Goal: Information Seeking & Learning: Learn about a topic

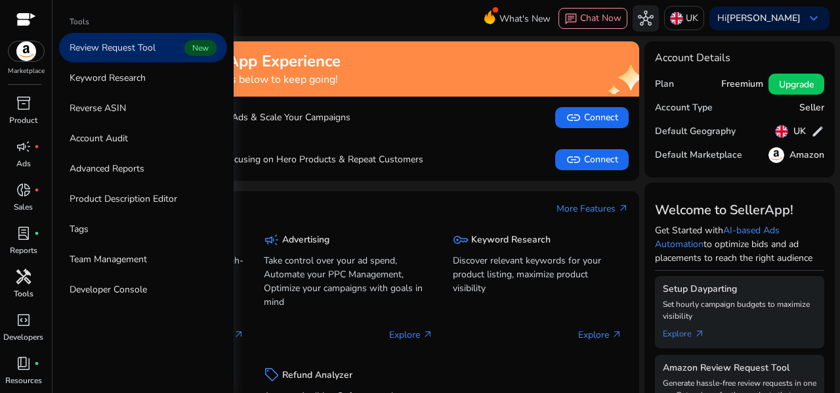
click at [24, 273] on span "handyman" at bounding box center [24, 276] width 16 height 16
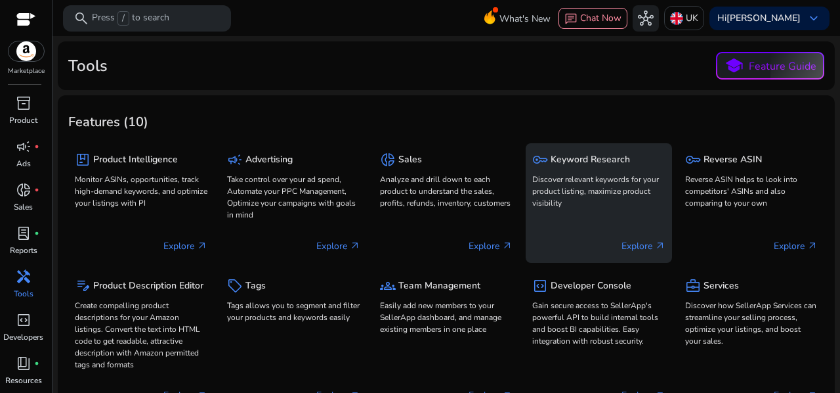
click at [577, 173] on p "Discover relevant keywords for your product listing, maximize product visibility" at bounding box center [598, 190] width 133 height 35
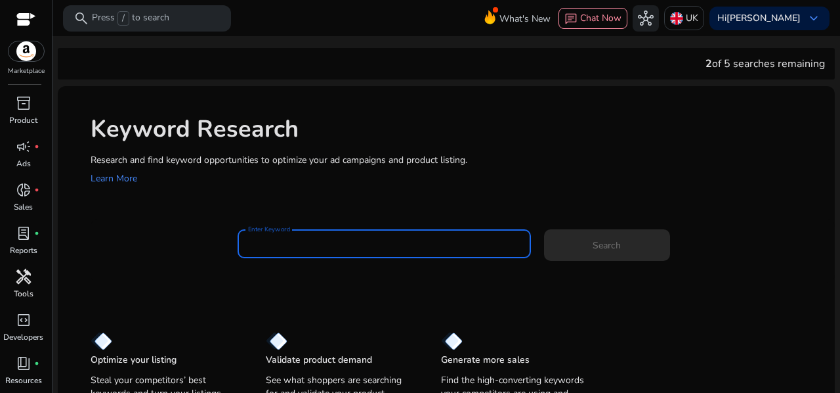
click at [351, 242] on input "Enter Keyword" at bounding box center [384, 243] width 272 height 14
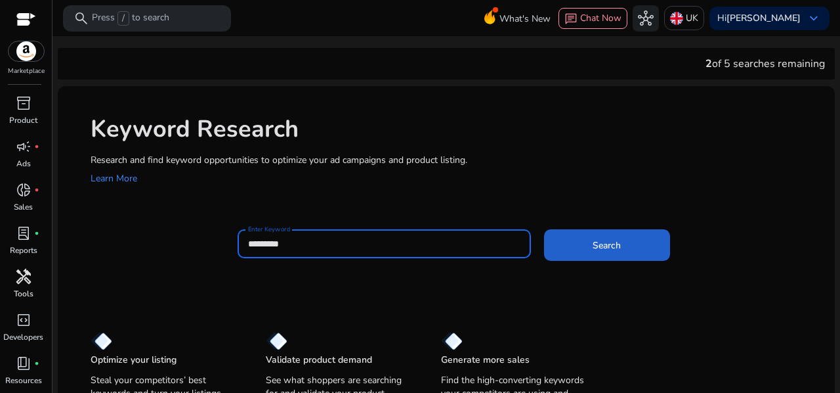
type input "*********"
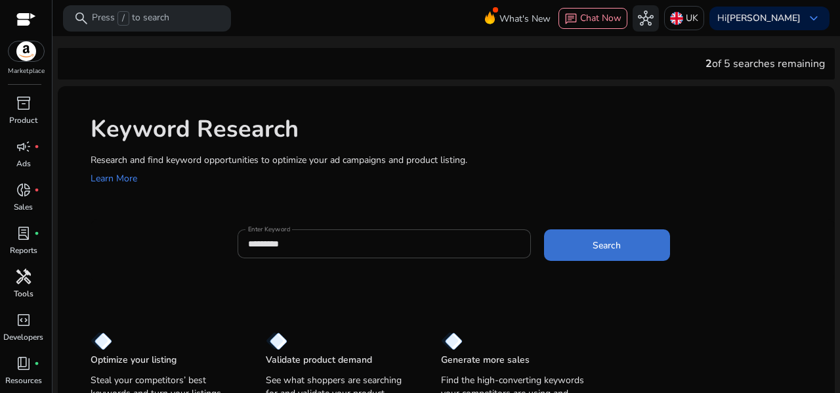
click at [593, 249] on span "Search" at bounding box center [607, 245] width 28 height 14
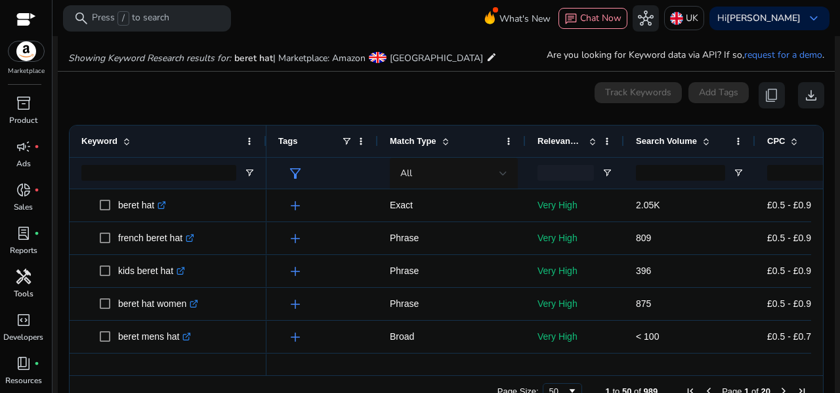
scroll to position [150, 0]
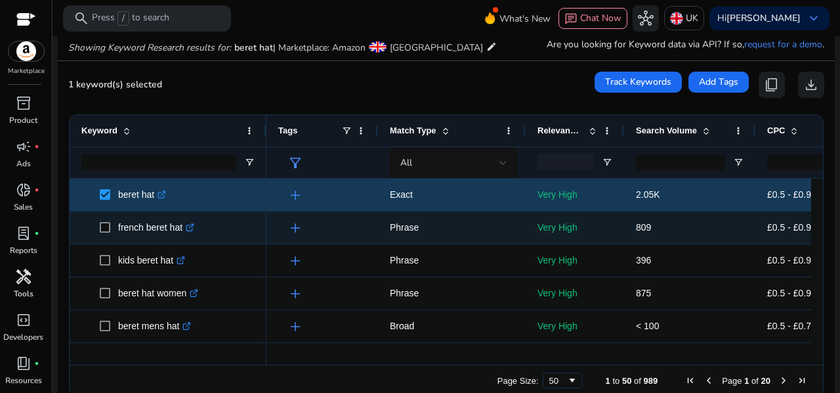
click at [98, 221] on span "french beret hat .st0{fill:#2c8af8}" at bounding box center [167, 227] width 173 height 27
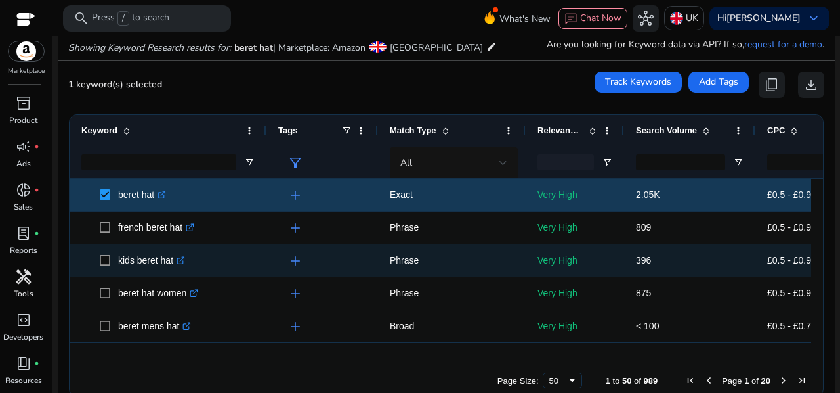
click at [96, 253] on span "kids beret hat .st0{fill:#2c8af8}" at bounding box center [167, 260] width 173 height 27
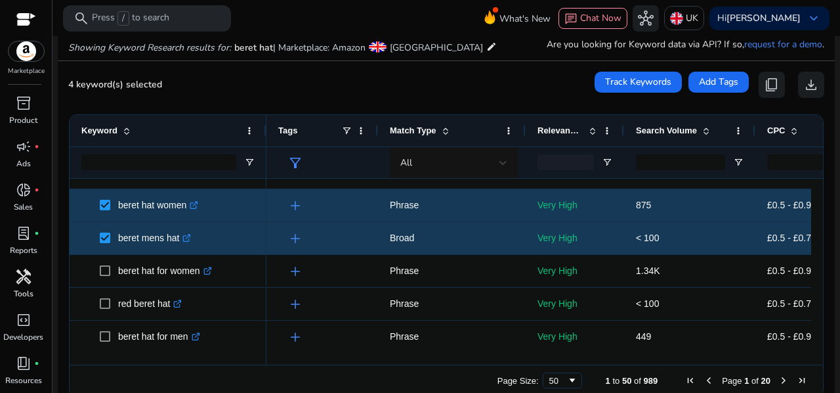
scroll to position [121, 0]
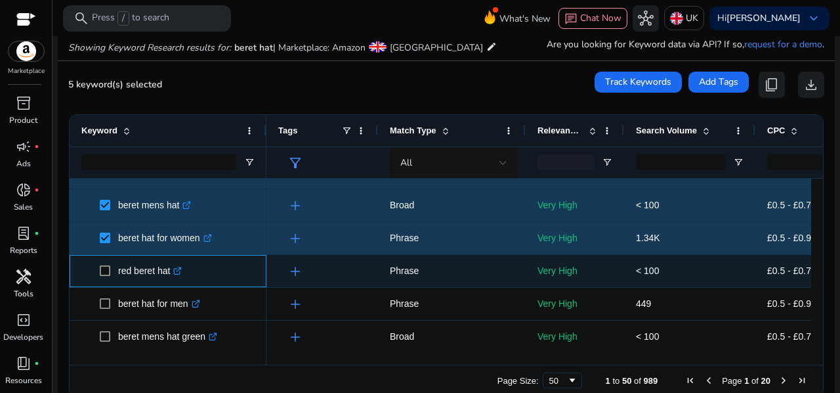
click at [97, 269] on span "red beret hat .st0{fill:#2c8af8}" at bounding box center [167, 270] width 173 height 27
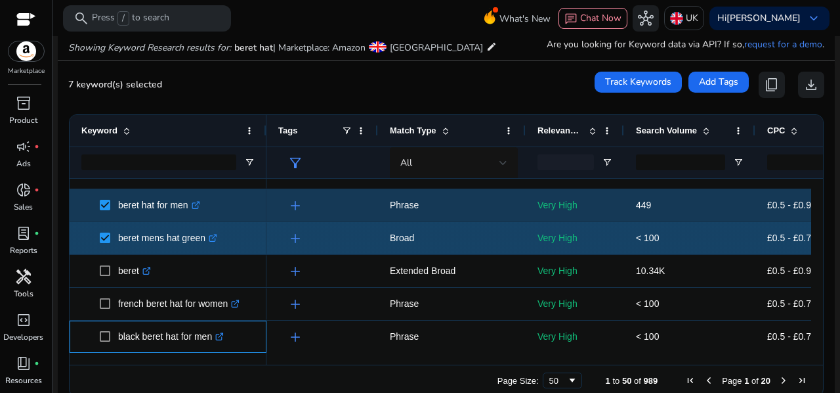
scroll to position [219, 0]
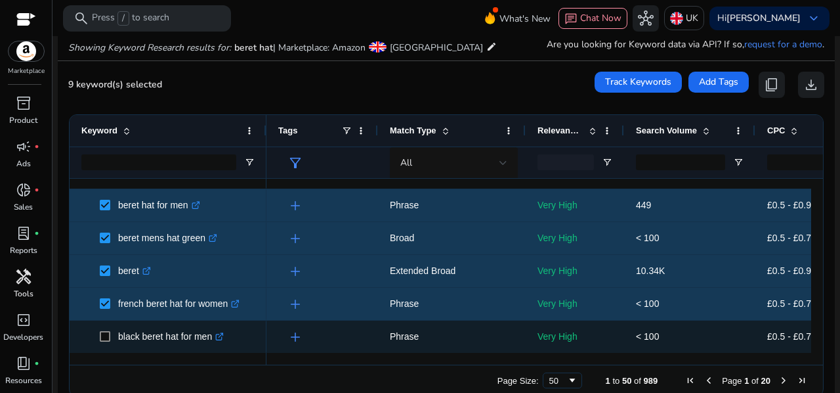
click at [98, 333] on span "black beret hat for men .st0{fill:#2c8af8}" at bounding box center [167, 336] width 173 height 27
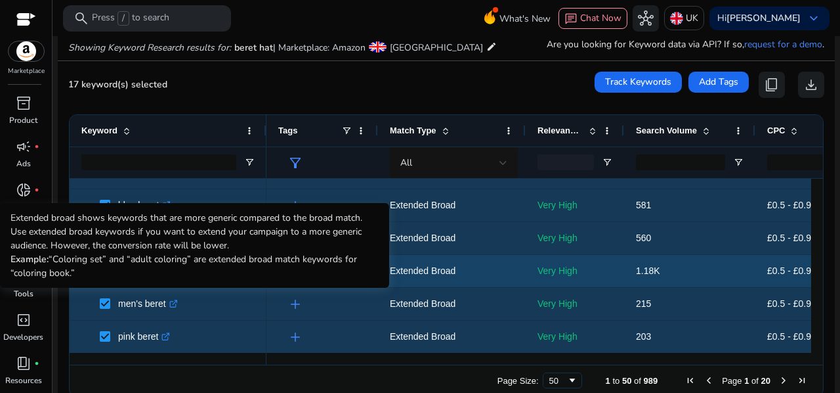
scroll to position [0, 0]
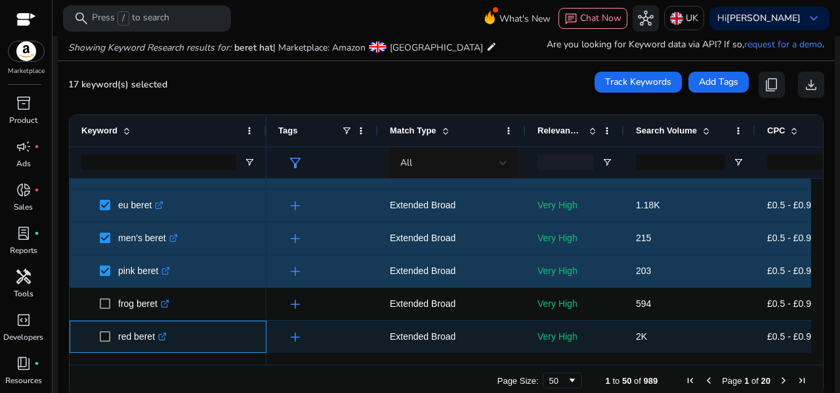
click at [95, 336] on span "red beret .st0{fill:#2c8af8}" at bounding box center [167, 336] width 173 height 27
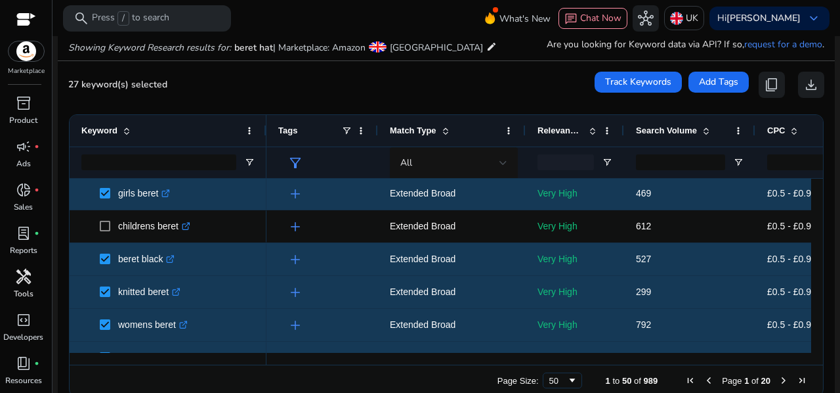
scroll to position [604, 0]
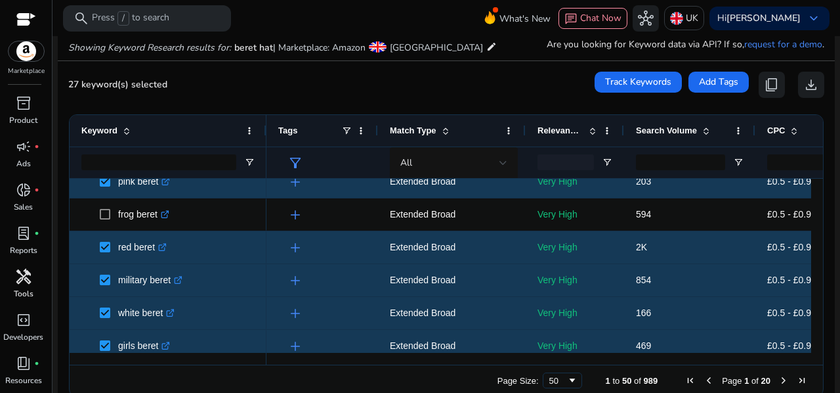
drag, startPoint x: 818, startPoint y: 247, endPoint x: 818, endPoint y: 259, distance: 11.2
click at [818, 259] on div "Drag here to set row groups Drag here to set column labels Keyword Tags 21" at bounding box center [446, 255] width 755 height 282
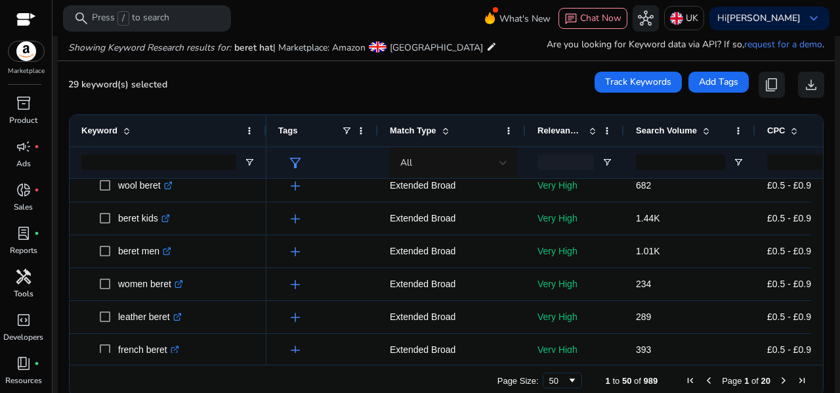
scroll to position [1195, 0]
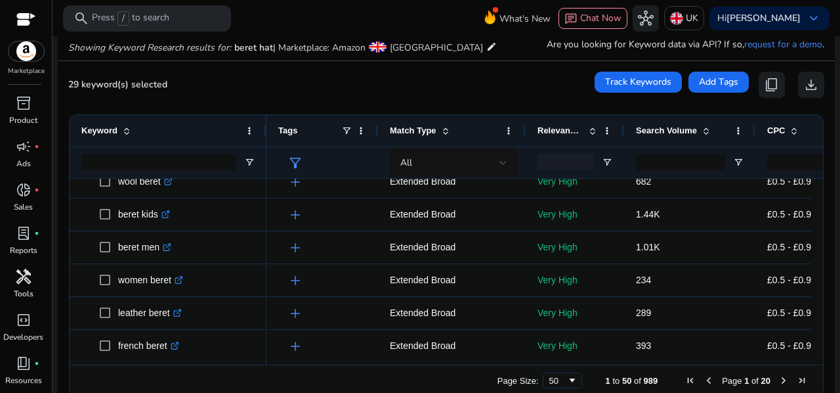
click at [105, 177] on div at bounding box center [158, 162] width 155 height 31
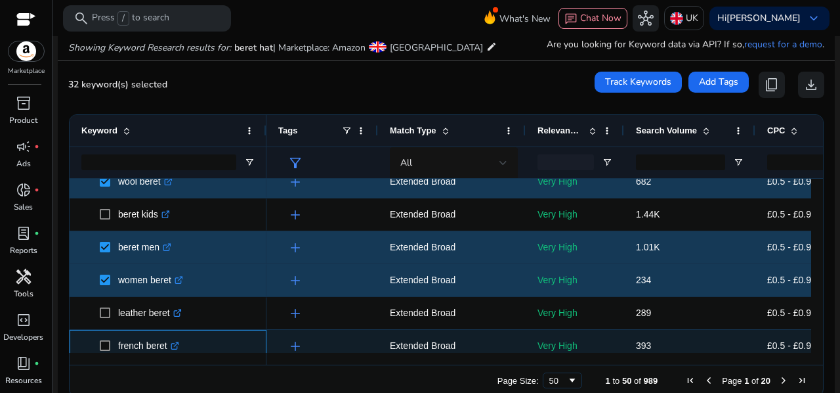
click at [98, 345] on span "french beret .st0{fill:#2c8af8}" at bounding box center [167, 345] width 173 height 27
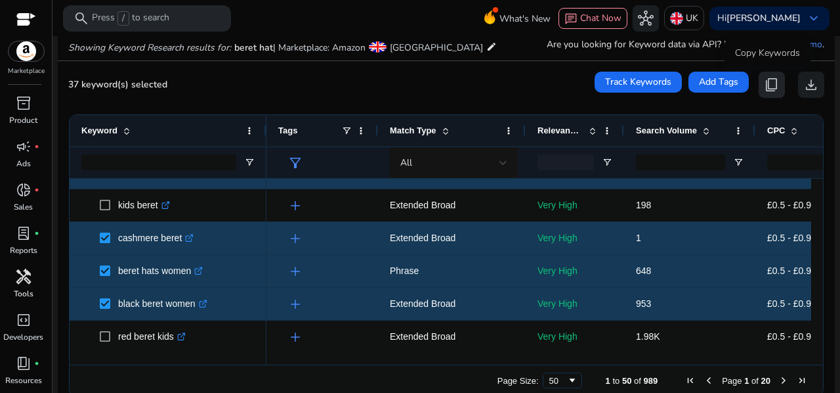
click at [764, 84] on span "content_copy" at bounding box center [772, 85] width 16 height 16
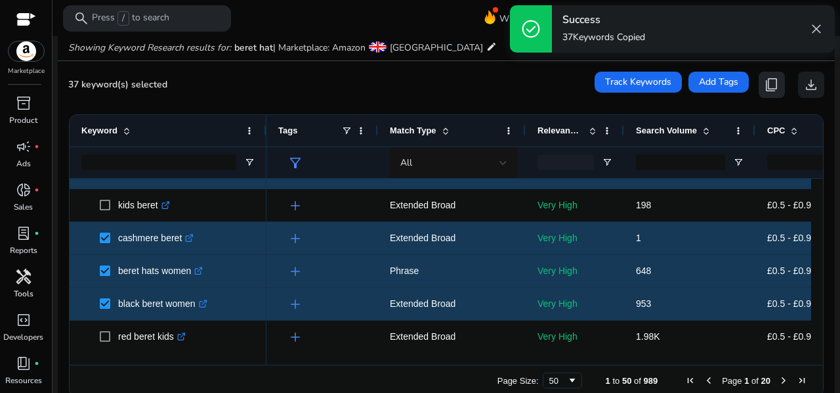
click at [764, 84] on span "content_copy" at bounding box center [772, 85] width 16 height 16
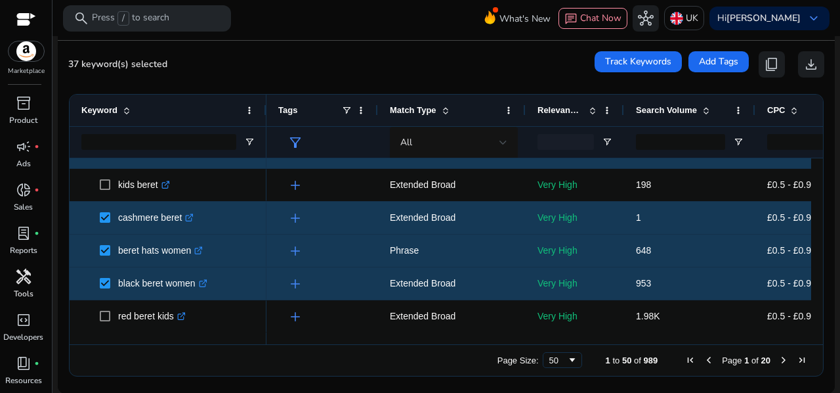
click at [779, 359] on span "Next Page" at bounding box center [784, 359] width 11 height 11
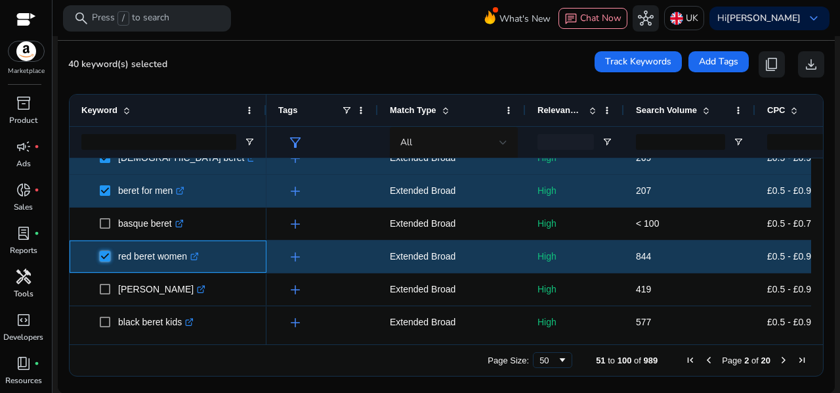
scroll to position [24, 0]
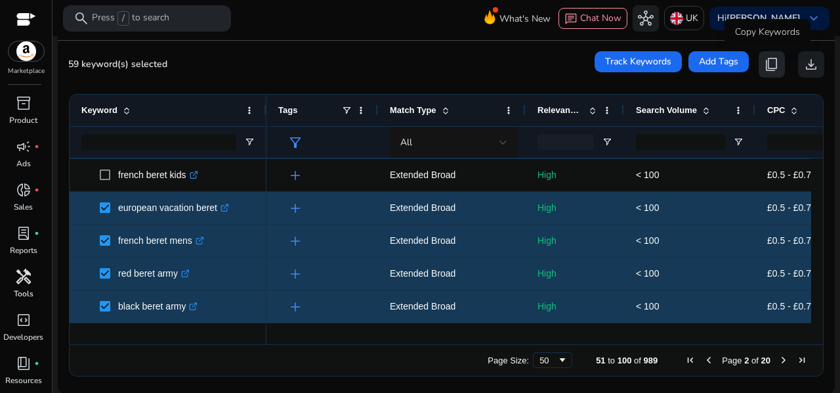
click at [764, 60] on span "content_copy" at bounding box center [772, 64] width 16 height 16
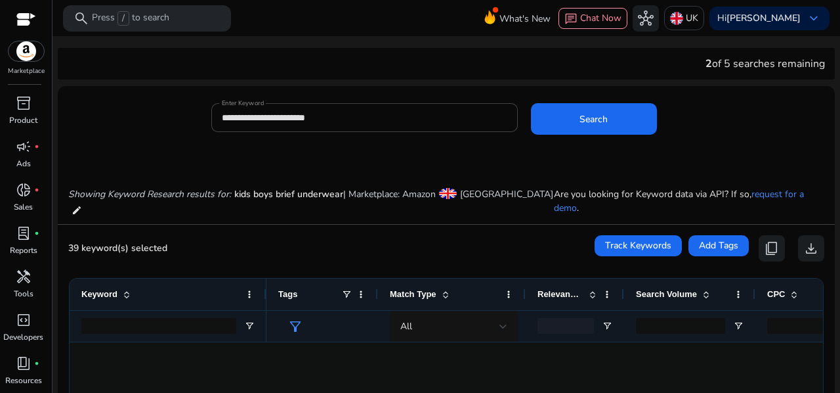
scroll to position [1467, 0]
